Goal: Information Seeking & Learning: Learn about a topic

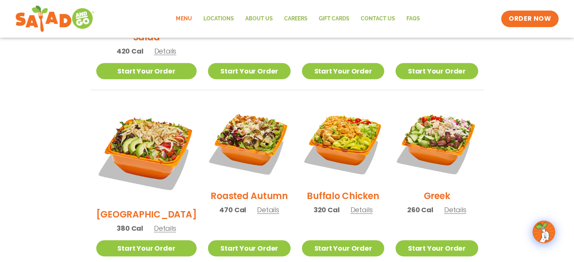
scroll to position [339, 0]
click at [141, 208] on h2 "[GEOGRAPHIC_DATA]" at bounding box center [146, 214] width 101 height 13
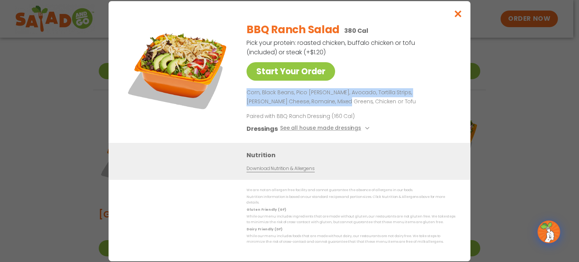
drag, startPoint x: 247, startPoint y: 94, endPoint x: 306, endPoint y: 101, distance: 60.1
click at [306, 101] on p "Corn, Black Beans, Pico [PERSON_NAME], Avocado, Tortilla Strips, [PERSON_NAME] …" at bounding box center [350, 97] width 206 height 18
copy p "Corn, Black Beans, Pico [PERSON_NAME], Avocado, Tortilla Strips, [PERSON_NAME] …"
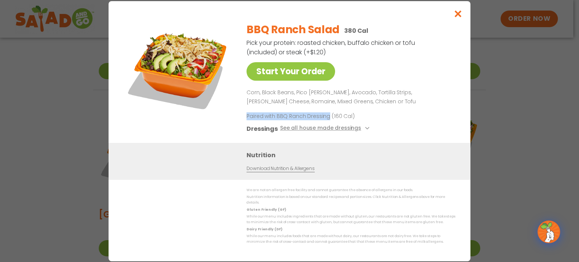
drag, startPoint x: 247, startPoint y: 117, endPoint x: 327, endPoint y: 120, distance: 80.7
click at [327, 120] on p "Paired with BBQ Ranch Dressing (160 Cal)" at bounding box center [317, 116] width 140 height 8
copy p "Paired with BBQ Ranch Dressing"
click at [460, 18] on icon "Close modal" at bounding box center [458, 14] width 9 height 8
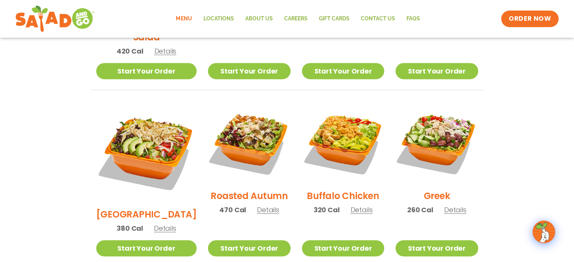
drag, startPoint x: 358, startPoint y: 195, endPoint x: 356, endPoint y: 200, distance: 5.1
click at [358, 195] on div "Buffalo Chicken 320 Cal Details" at bounding box center [343, 161] width 82 height 120
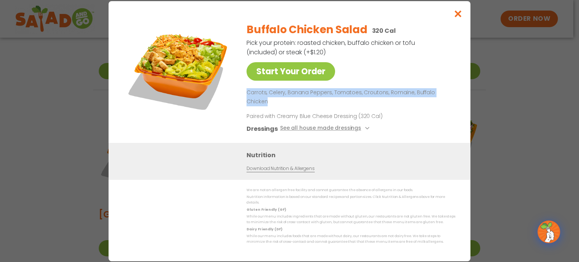
drag, startPoint x: 247, startPoint y: 99, endPoint x: 450, endPoint y: 101, distance: 202.5
click at [450, 101] on p "Carrots, Celery, Banana Peppers, Tomatoes, Croutons, Romaine, Buffalo Chicken" at bounding box center [350, 97] width 206 height 18
copy p "Carrots, Celery, Banana Peppers, Tomatoes, Croutons, Romaine, Buffalo Chicken"
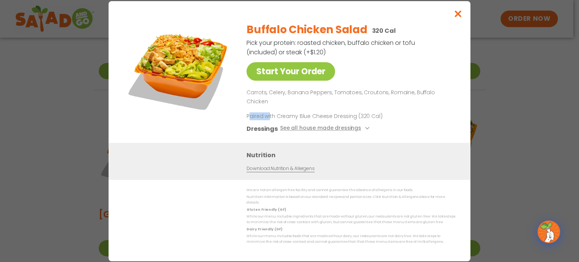
drag, startPoint x: 249, startPoint y: 113, endPoint x: 270, endPoint y: 113, distance: 21.5
click at [270, 113] on p "Paired with Creamy Blue Cheese Dressing (320 Cal)" at bounding box center [317, 116] width 140 height 8
drag, startPoint x: 247, startPoint y: 114, endPoint x: 354, endPoint y: 115, distance: 107.1
click at [354, 115] on p "Paired with Creamy Blue Cheese Dressing (320 Cal)" at bounding box center [317, 116] width 140 height 8
copy p "Paired with Creamy Blue Cheese Dressing"
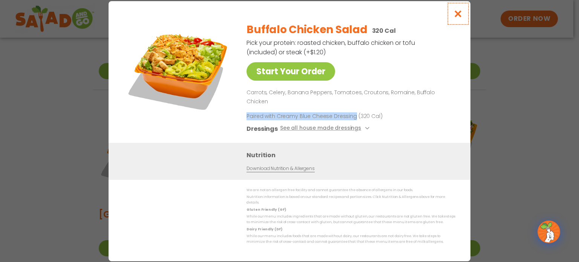
click at [460, 18] on icon "Close modal" at bounding box center [458, 14] width 9 height 8
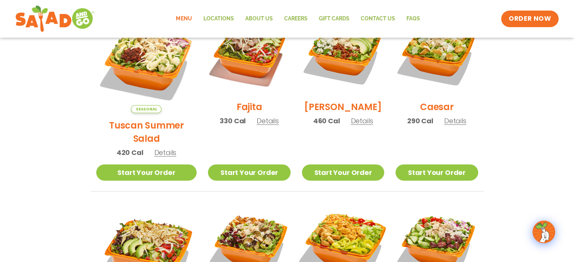
scroll to position [226, 0]
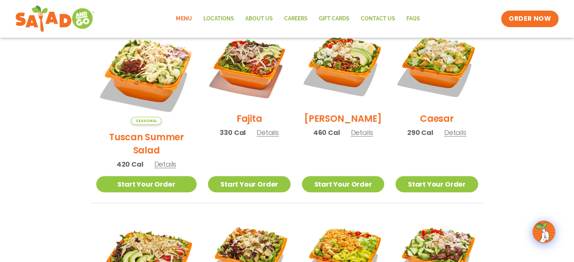
click at [447, 137] on span "Details" at bounding box center [455, 132] width 22 height 9
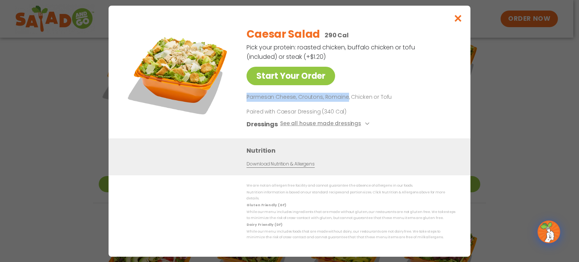
drag, startPoint x: 247, startPoint y: 98, endPoint x: 345, endPoint y: 104, distance: 97.9
click at [345, 102] on p "Parmesan Cheese, Croutons, Romaine, Chicken or Tofu" at bounding box center [350, 97] width 206 height 9
copy p "Parmesan Cheese, Croutons, Romaine"
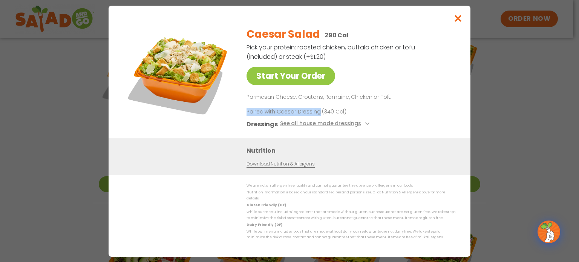
drag, startPoint x: 248, startPoint y: 113, endPoint x: 318, endPoint y: 116, distance: 70.2
click at [318, 115] on p "Paired with Caesar Dressing (340 Cal)" at bounding box center [317, 111] width 140 height 8
copy p "Paired with Caesar Dressing"
click at [463, 20] on button "Close modal" at bounding box center [458, 18] width 25 height 25
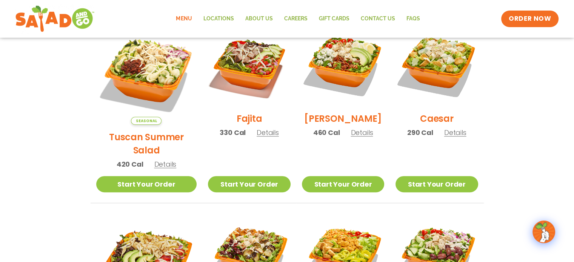
click at [350, 137] on span "Details" at bounding box center [361, 132] width 22 height 9
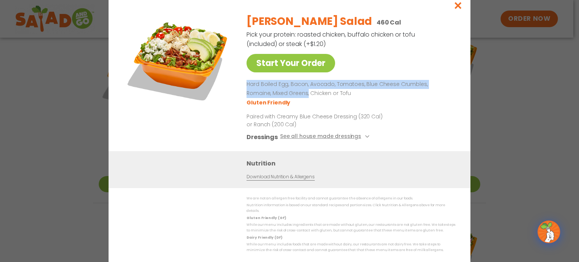
drag, startPoint x: 247, startPoint y: 87, endPoint x: 282, endPoint y: 96, distance: 35.5
click at [282, 96] on p "Hard Boiled Egg, Bacon, Avocado, Tomatoes, Blue Cheese Crumbles, Romaine, Mixed…" at bounding box center [350, 89] width 206 height 18
copy p "Hard Boiled Egg, Bacon, Avocado, Tomatoes, Blue Cheese Crumbles, Romaine, Mixed…"
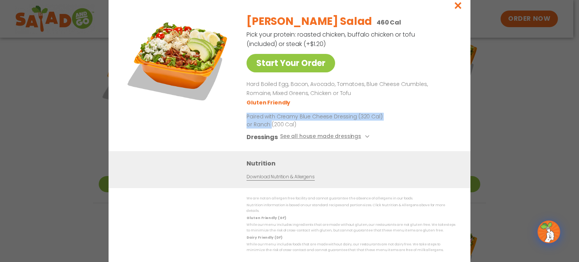
drag, startPoint x: 248, startPoint y: 118, endPoint x: 264, endPoint y: 125, distance: 17.6
click at [264, 125] on p "Paired with Creamy Blue Cheese Dressing (320 Cal) or Ranch (200 Cal)" at bounding box center [317, 120] width 140 height 16
copy p "Paired with Creamy Blue Cheese Dressing (320 Cal) or Ranch"
click at [463, 8] on icon "Close modal" at bounding box center [458, 6] width 9 height 8
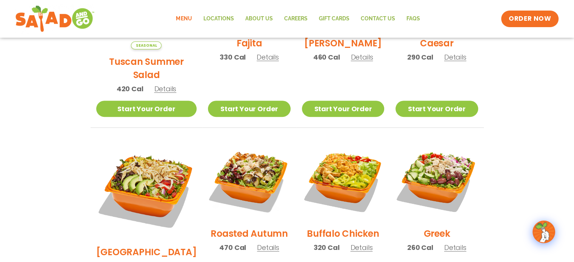
scroll to position [339, 0]
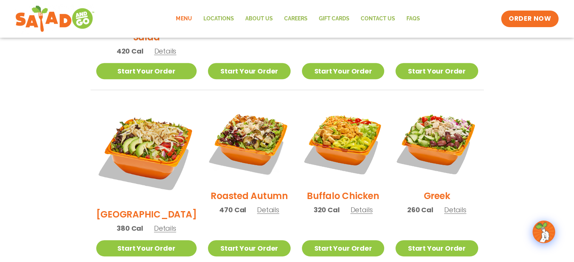
click at [451, 205] on span "Details" at bounding box center [455, 209] width 22 height 9
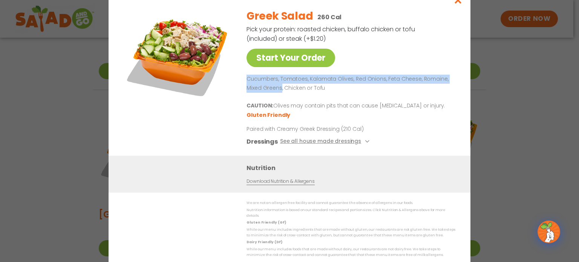
drag, startPoint x: 247, startPoint y: 81, endPoint x: 281, endPoint y: 91, distance: 34.5
click at [281, 91] on p "Cucumbers, Tomatoes, Kalamata Olives, Red Onions, Feta Cheese, Romaine, Mixed G…" at bounding box center [350, 84] width 206 height 18
copy p "Cucumbers, Tomatoes, Kalamata Olives, Red Onions, Feta Cheese, Romaine, Mixed G…"
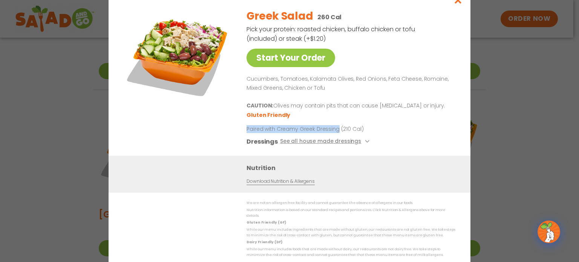
drag, startPoint x: 247, startPoint y: 133, endPoint x: 337, endPoint y: 131, distance: 90.1
click at [337, 131] on p "Paired with Creamy Greek Dressing (210 Cal)" at bounding box center [317, 130] width 140 height 8
copy p "Paired with Creamy Greek Dressing"
click at [457, 4] on icon "Close modal" at bounding box center [458, 0] width 9 height 8
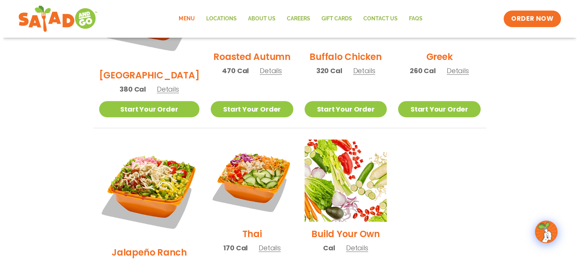
scroll to position [490, 0]
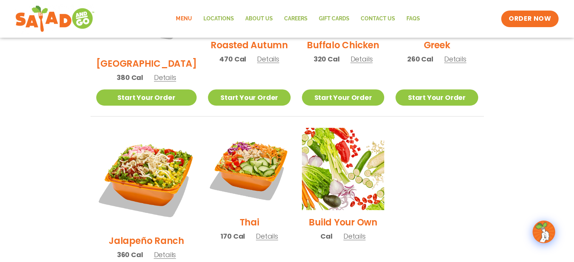
click at [155, 250] on span "Details" at bounding box center [164, 254] width 22 height 9
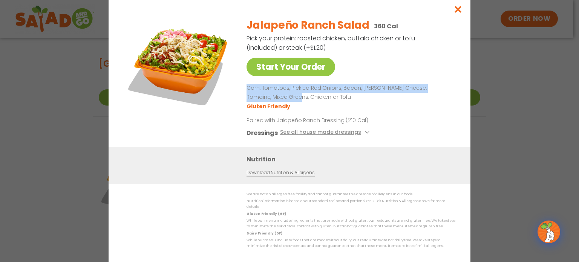
drag, startPoint x: 247, startPoint y: 90, endPoint x: 281, endPoint y: 99, distance: 35.1
click at [281, 99] on p "Corn, Tomatoes, Pickled Red Onions, Bacon, [PERSON_NAME] Cheese, Romaine, Mixed…" at bounding box center [350, 93] width 206 height 18
click at [460, 13] on icon "Close modal" at bounding box center [458, 9] width 9 height 8
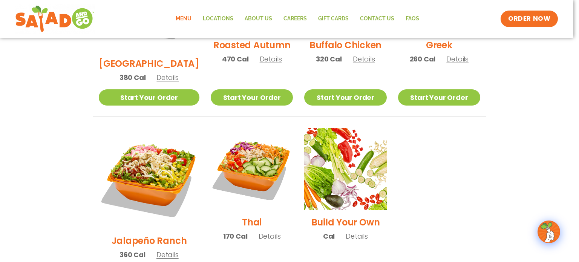
scroll to position [480, 0]
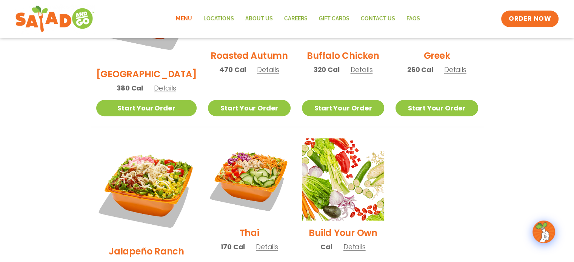
click at [155, 261] on span "Details" at bounding box center [164, 265] width 22 height 9
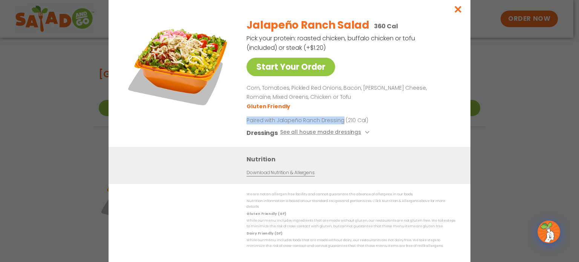
drag, startPoint x: 248, startPoint y: 123, endPoint x: 340, endPoint y: 126, distance: 92.5
click at [340, 124] on p "Paired with Jalapeño Ranch Dressing (210 Cal)" at bounding box center [317, 121] width 140 height 8
click at [457, 12] on icon "Close modal" at bounding box center [458, 9] width 9 height 8
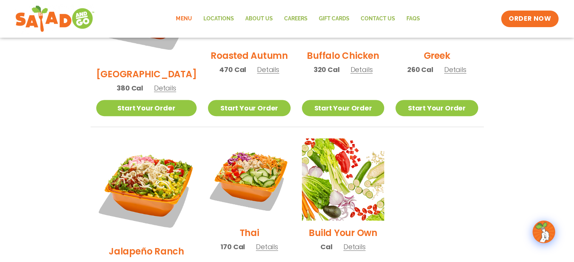
click at [256, 242] on span "Details" at bounding box center [267, 246] width 22 height 9
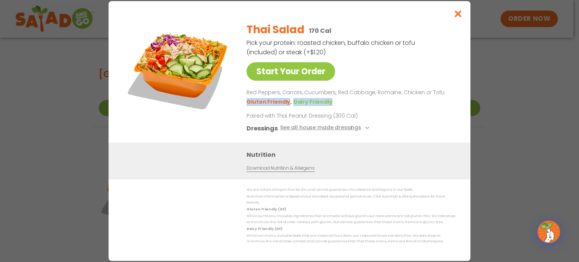
drag, startPoint x: 247, startPoint y: 105, endPoint x: 327, endPoint y: 105, distance: 80.3
click at [327, 105] on ul "Gluten Friendly Dairy Friendly" at bounding box center [350, 101] width 206 height 9
click at [402, 111] on div "Thai Salad 170 Cal Pick your protein: roasted chicken, buffalo chicken or tofu …" at bounding box center [350, 79] width 206 height 126
click at [246, 95] on div "Start Your Order Thai Salad 170 Cal Pick your protein: roasted chicken, buffalo…" at bounding box center [290, 79] width 332 height 126
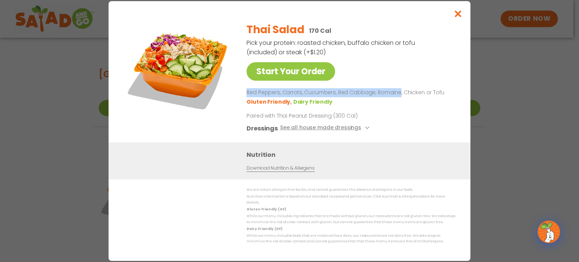
drag, startPoint x: 247, startPoint y: 93, endPoint x: 395, endPoint y: 93, distance: 147.8
click at [395, 93] on p "Red Peppers, Carrots, Cucumbers, Red Cabbage, Romaine, Chicken or Tofu" at bounding box center [350, 92] width 206 height 9
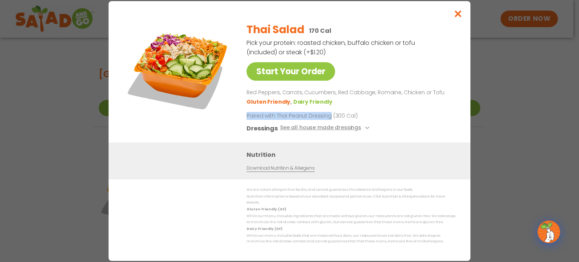
drag, startPoint x: 247, startPoint y: 119, endPoint x: 328, endPoint y: 121, distance: 81.1
click at [328, 120] on p "Paired with Thai Peanut Dressing (300 Cal)" at bounding box center [317, 116] width 140 height 8
